Goal: Information Seeking & Learning: Compare options

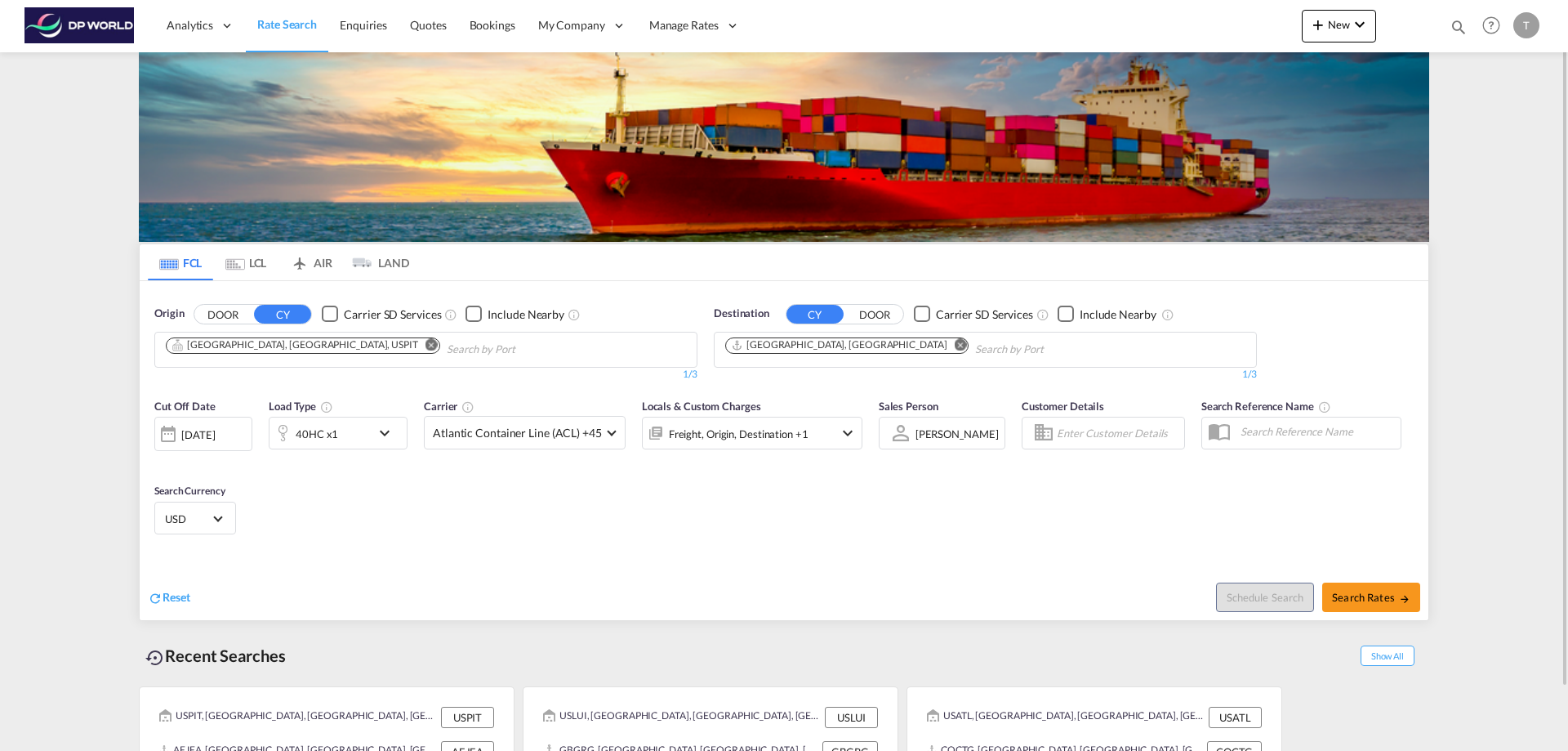
click at [425, 344] on md-icon "Remove" at bounding box center [431, 344] width 12 height 12
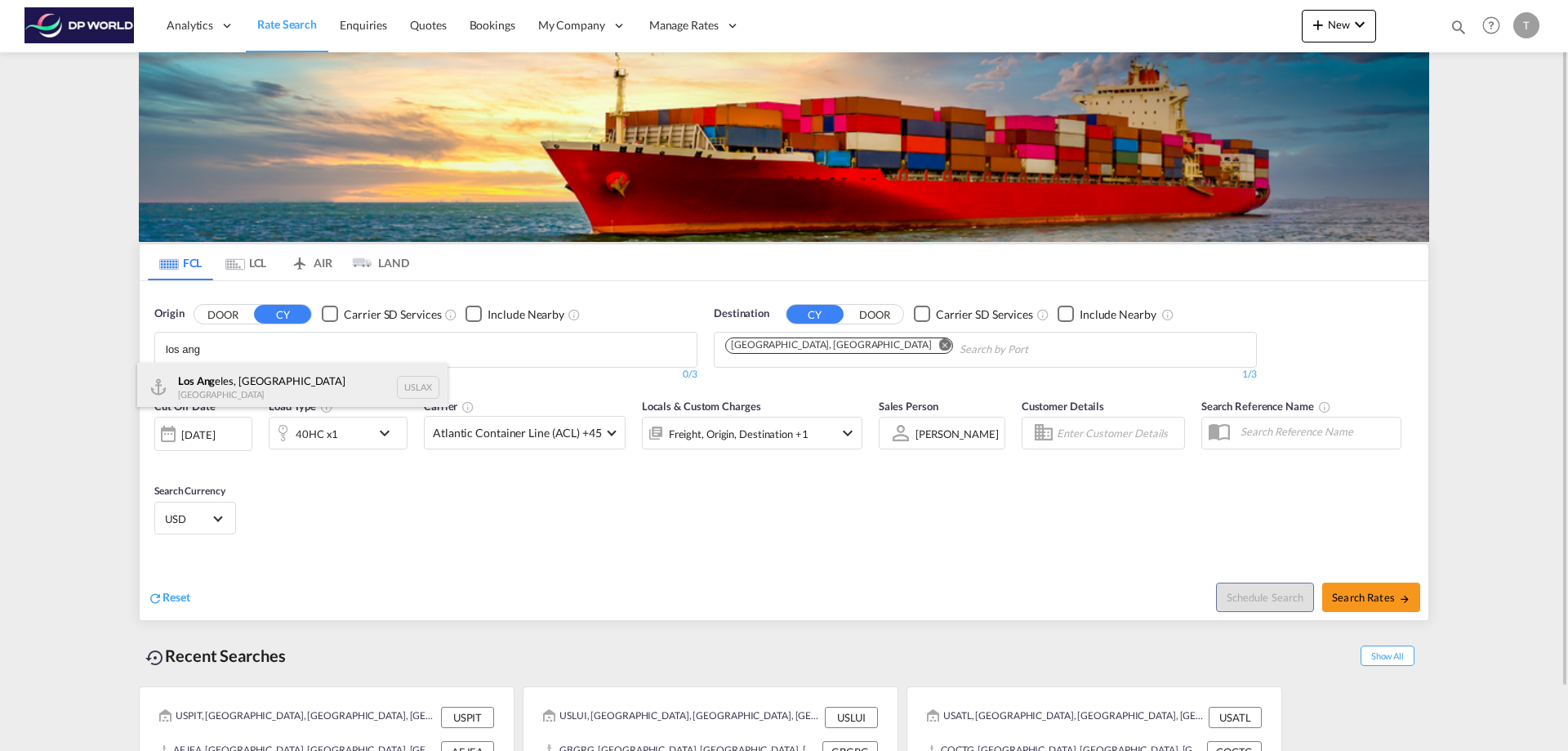
type input "los ang"
click at [256, 382] on div "Los Ang eles, CA United States USLAX" at bounding box center [292, 387] width 311 height 49
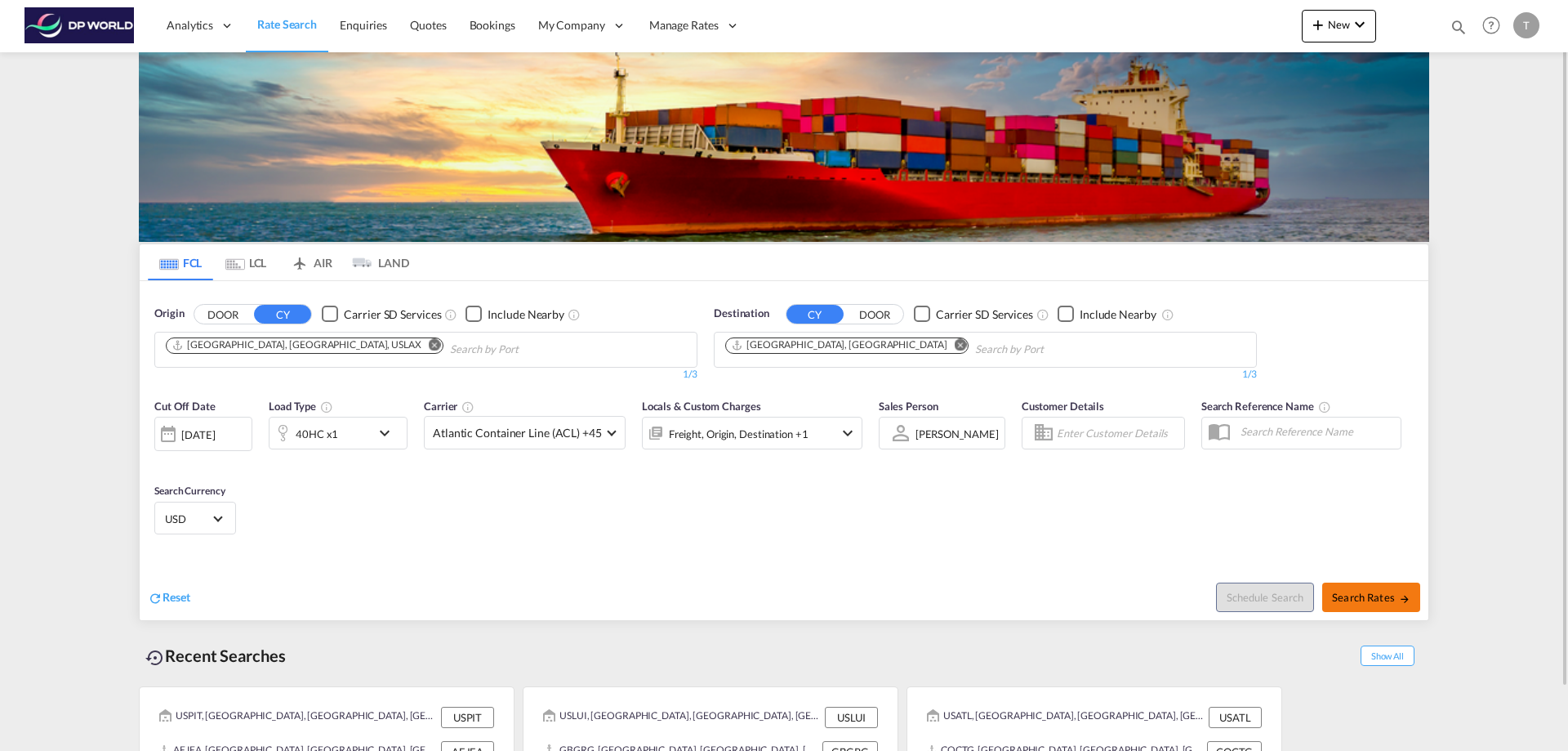
click at [1347, 594] on span "Search Rates" at bounding box center [1371, 597] width 78 height 13
type input "USLAX to AEJEA / [DATE]"
